Goal: Download file/media

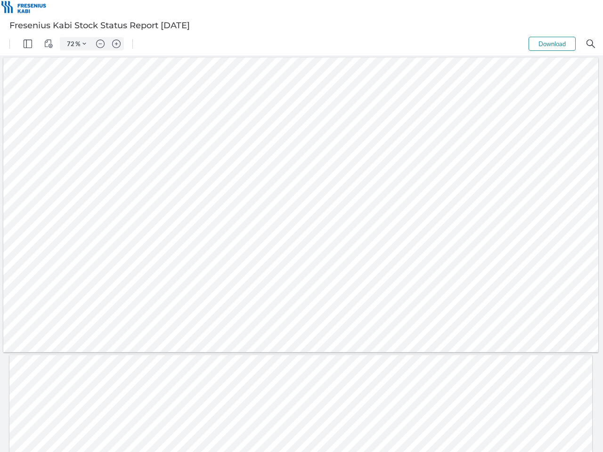
click at [28, 44] on img "Panel" at bounding box center [28, 44] width 8 height 8
click at [49, 44] on img "View Controls" at bounding box center [48, 44] width 8 height 8
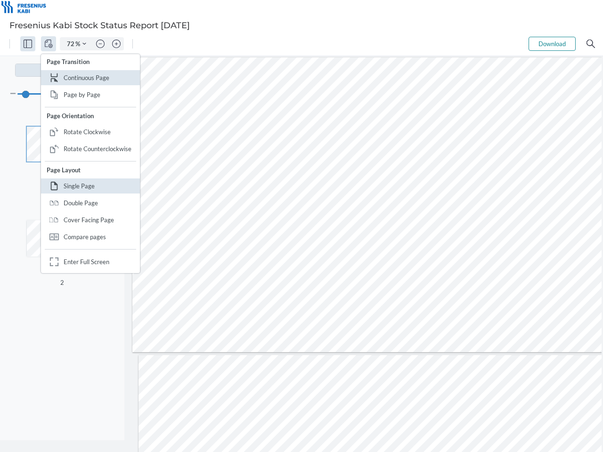
click at [71, 44] on input "72" at bounding box center [68, 44] width 13 height 8
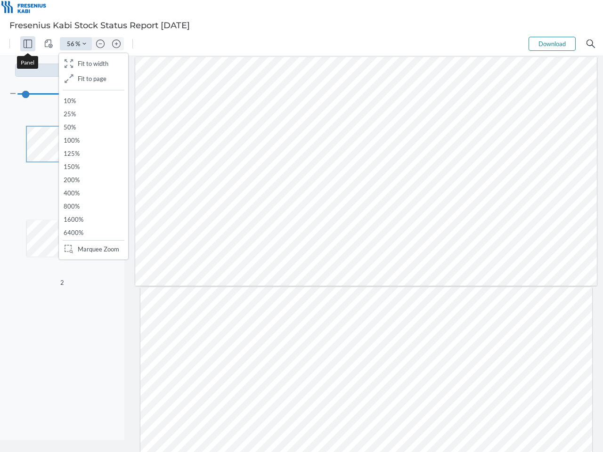
click at [84, 44] on img "Zoom Controls" at bounding box center [84, 44] width 4 height 4
click at [100, 44] on img "Zoom out" at bounding box center [100, 44] width 8 height 8
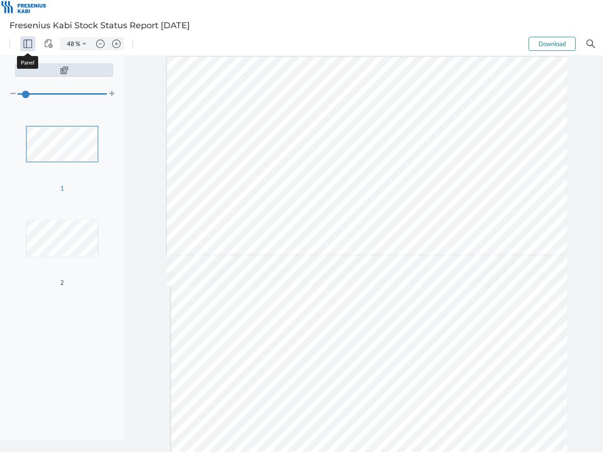
click at [116, 44] on img "Zoom in" at bounding box center [116, 44] width 8 height 8
type input "56"
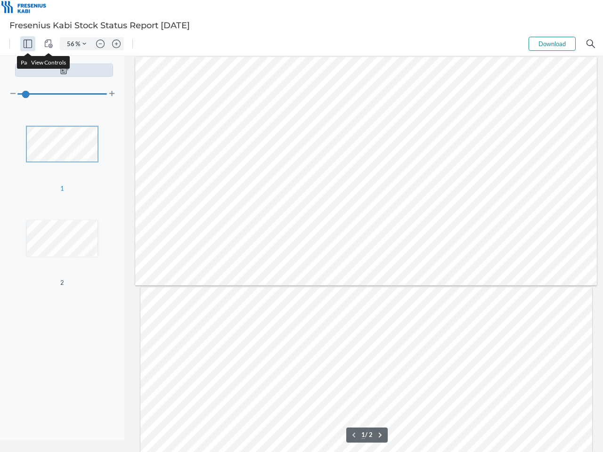
scroll to position [29, 0]
click at [552, 44] on button "Download" at bounding box center [551, 44] width 47 height 14
click at [591, 44] on img "Search" at bounding box center [590, 44] width 8 height 8
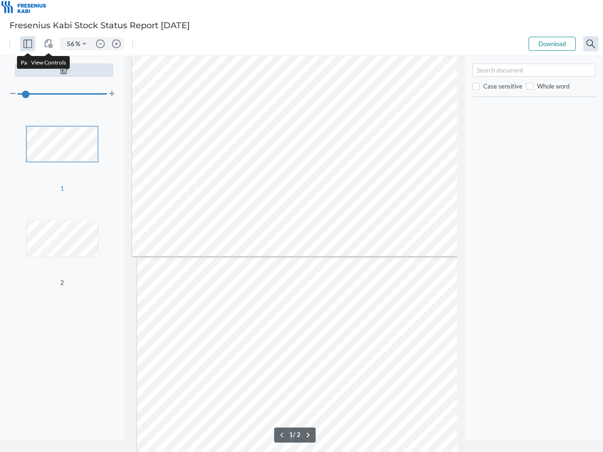
click at [288, 435] on div at bounding box center [363, 374] width 452 height 233
